Goal: Transaction & Acquisition: Purchase product/service

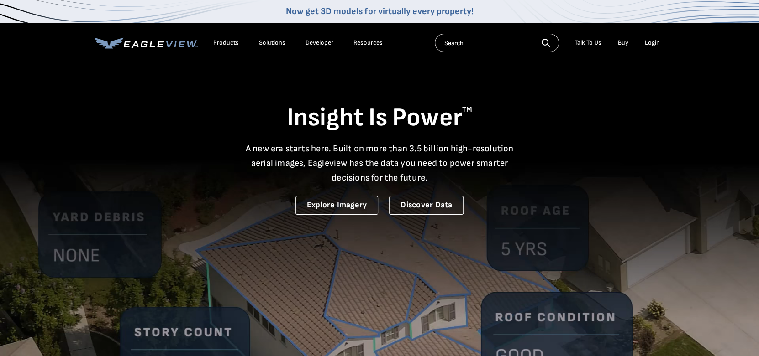
click at [650, 44] on li "Login" at bounding box center [652, 43] width 24 height 14
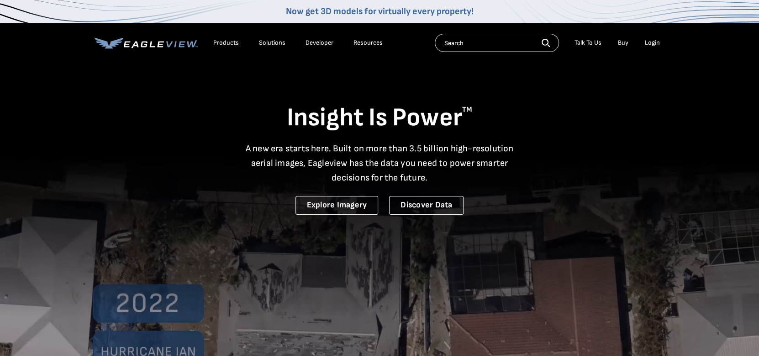
click at [650, 44] on div "Login" at bounding box center [651, 43] width 15 height 8
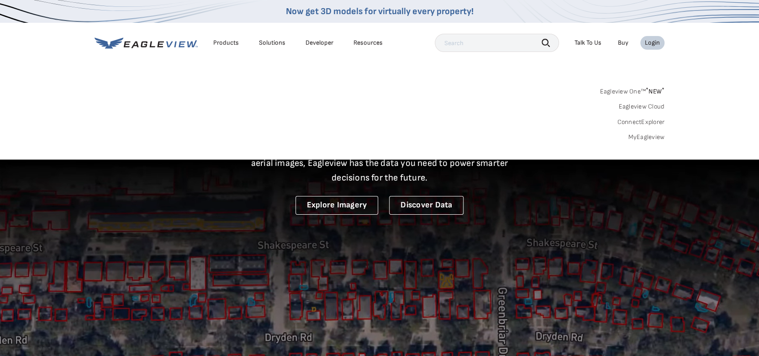
click at [636, 135] on link "MyEagleview" at bounding box center [646, 137] width 37 height 8
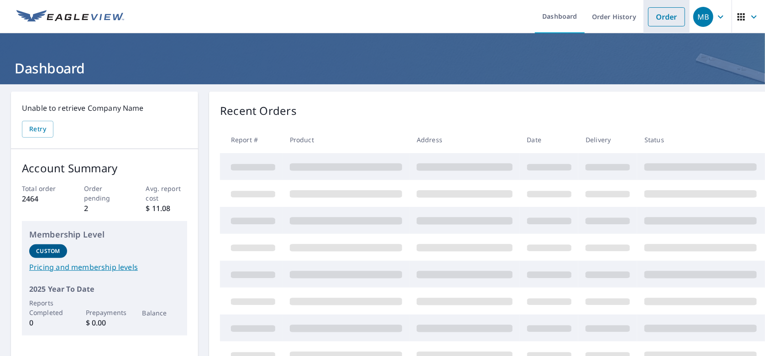
click at [670, 17] on link "Order" at bounding box center [666, 16] width 37 height 19
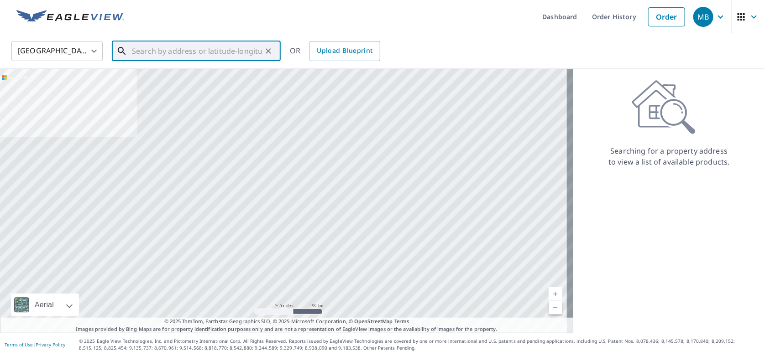
click at [174, 54] on input "text" at bounding box center [197, 51] width 130 height 26
paste input "6470 Galway Dr, Clarksville, Maryland 21029"
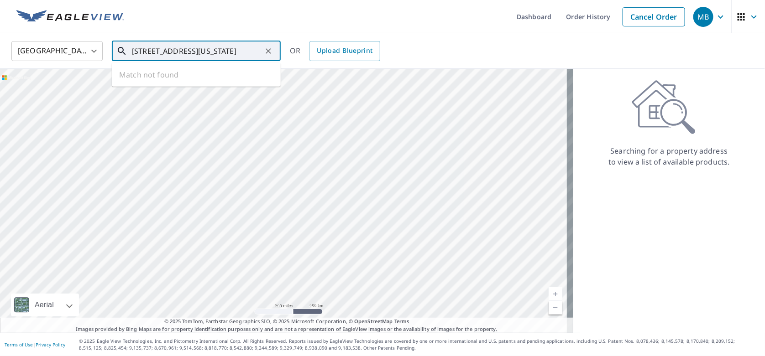
scroll to position [0, 22]
click at [173, 80] on span "6470 Galway Dr" at bounding box center [201, 77] width 143 height 11
type input "6470 Galway Dr Clarksville, MD 21029"
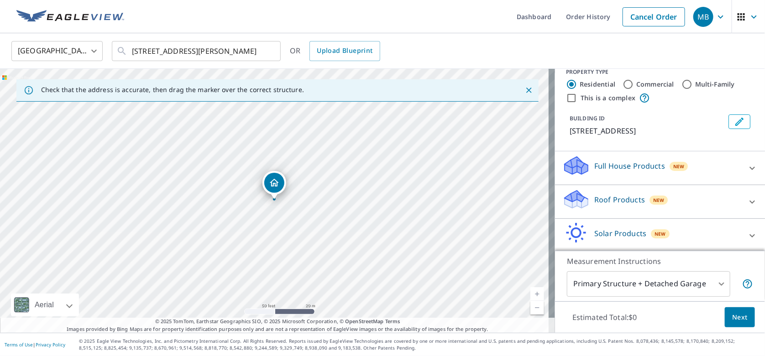
scroll to position [47, 0]
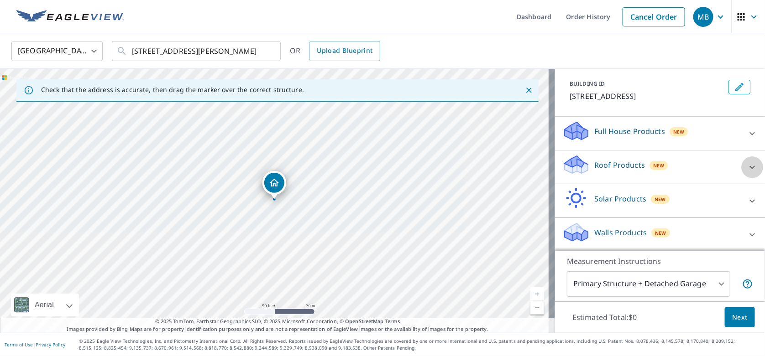
click at [749, 167] on icon at bounding box center [751, 167] width 5 height 3
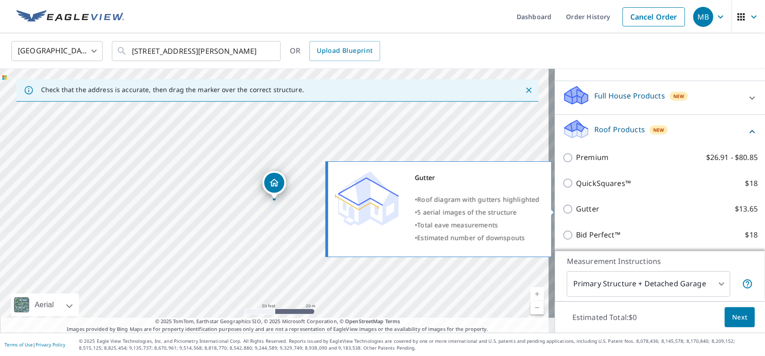
scroll to position [93, 0]
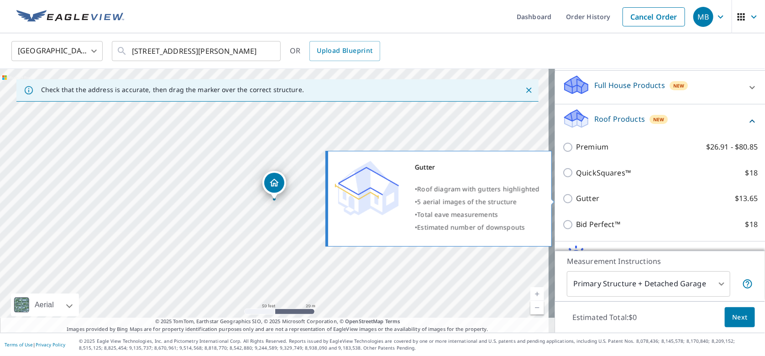
click at [562, 197] on input "Gutter $13.65" at bounding box center [569, 199] width 14 height 11
checkbox input "true"
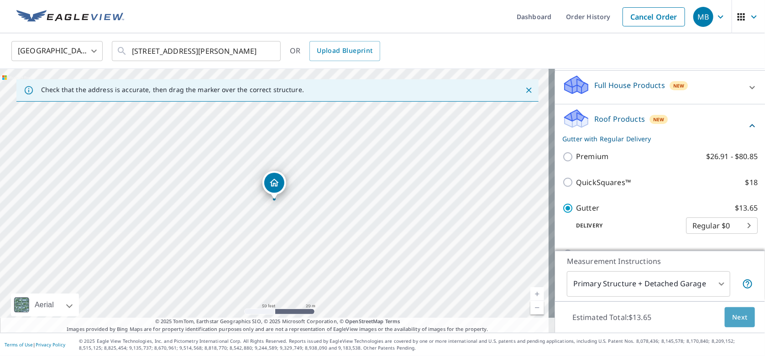
click at [732, 319] on span "Next" at bounding box center [740, 317] width 16 height 11
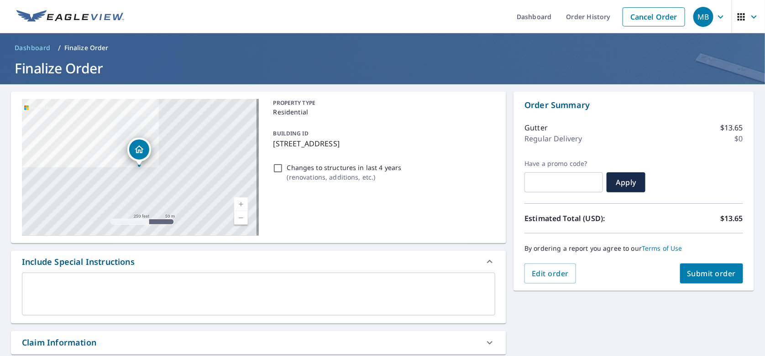
click at [682, 267] on button "Submit order" at bounding box center [711, 274] width 63 height 20
